Goal: Task Accomplishment & Management: Manage account settings

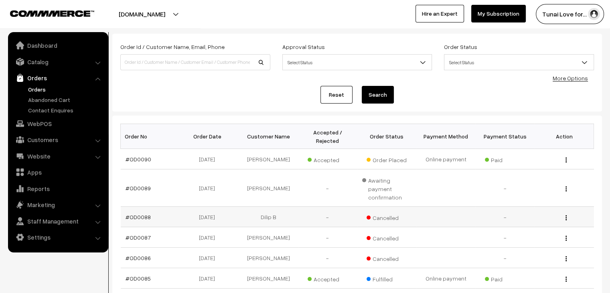
scroll to position [80, 0]
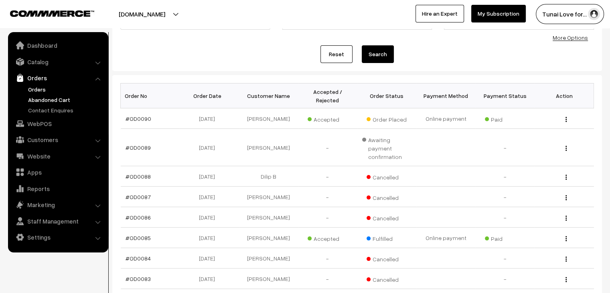
click at [56, 97] on link "Abandoned Cart" at bounding box center [65, 99] width 79 height 8
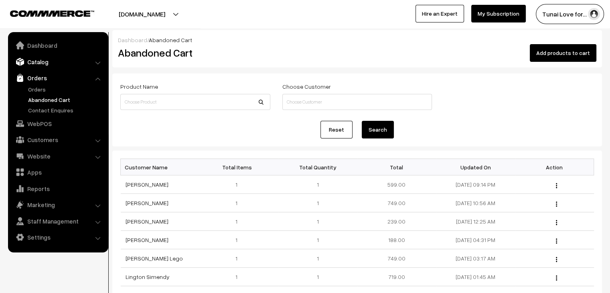
click at [79, 60] on link "Catalog" at bounding box center [57, 62] width 95 height 14
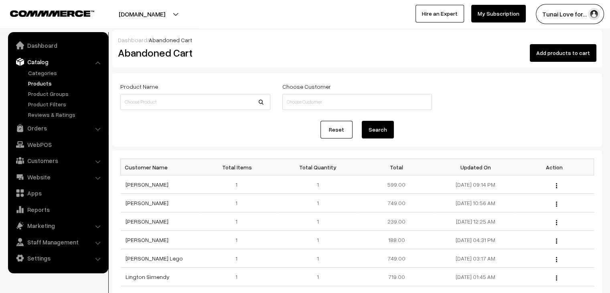
click at [59, 83] on link "Products" at bounding box center [65, 83] width 79 height 8
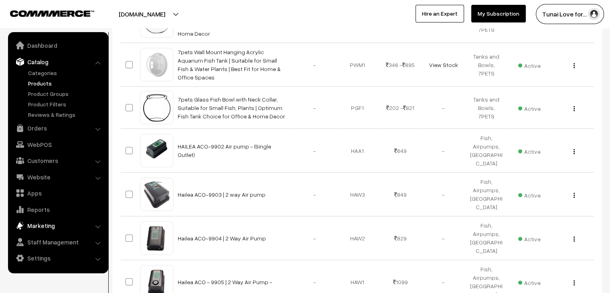
scroll to position [361, 0]
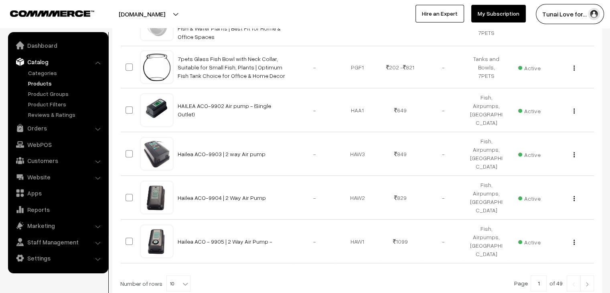
click at [97, 260] on li "Settings Shipping" at bounding box center [58, 258] width 96 height 14
click at [87, 260] on link "Settings" at bounding box center [57, 258] width 95 height 14
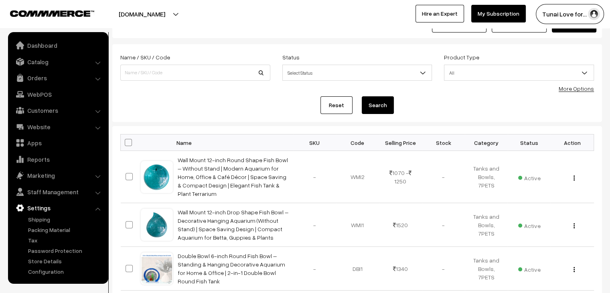
scroll to position [0, 0]
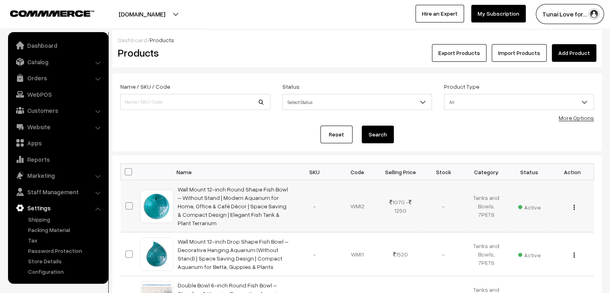
click at [576, 205] on div "View Edit Delete" at bounding box center [572, 206] width 33 height 8
click at [574, 205] on img "button" at bounding box center [574, 207] width 1 height 5
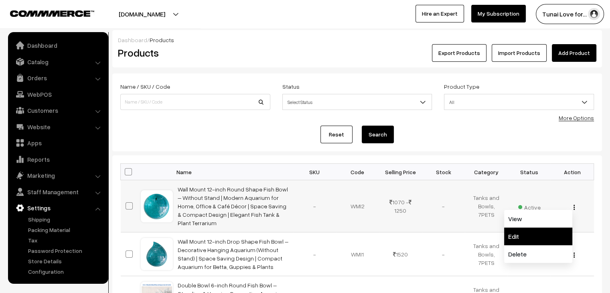
click at [515, 229] on link "Edit" at bounding box center [538, 236] width 68 height 18
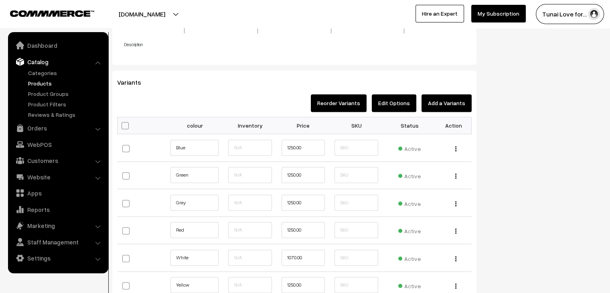
scroll to position [677, 0]
